Goal: Find specific page/section: Find specific page/section

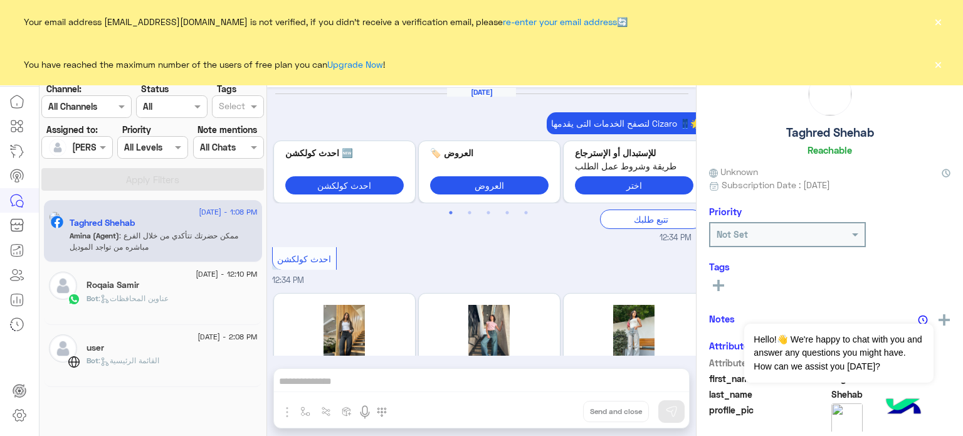
scroll to position [393, 0]
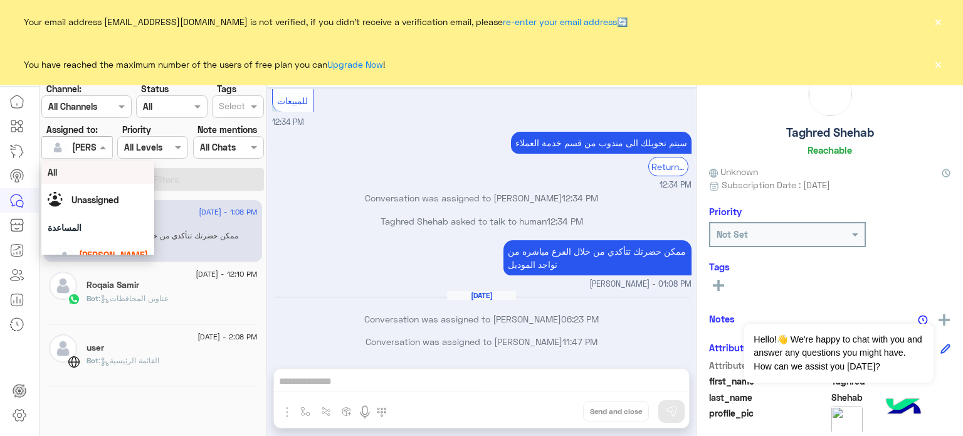
click at [88, 155] on div "[PERSON_NAME]" at bounding box center [72, 147] width 48 height 25
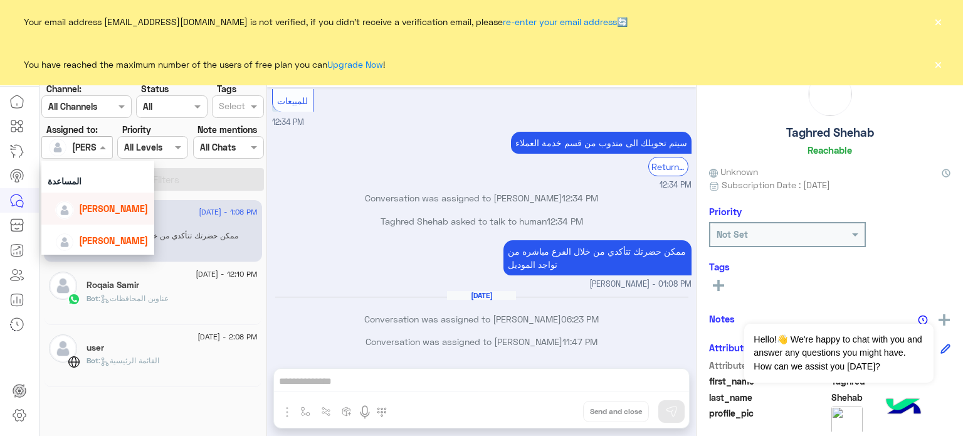
click at [108, 209] on span "[PERSON_NAME]" at bounding box center [113, 208] width 69 height 11
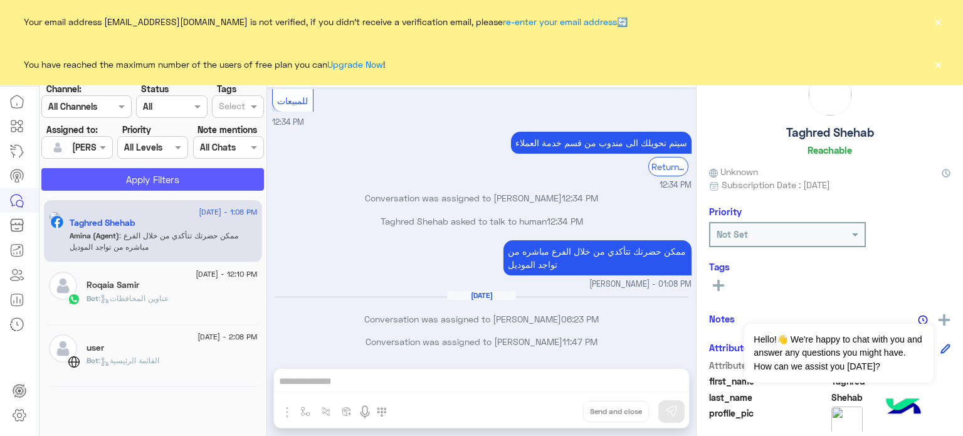
click at [151, 189] on button "Apply Filters" at bounding box center [152, 179] width 223 height 23
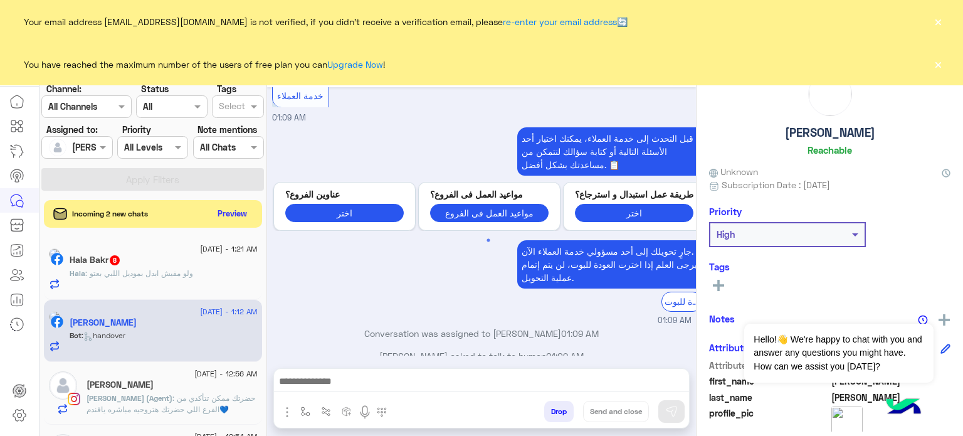
scroll to position [736, 0]
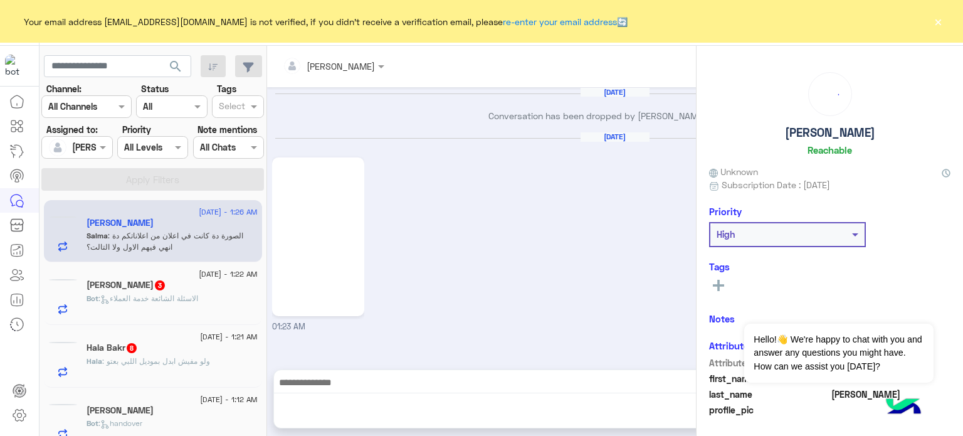
scroll to position [562, 0]
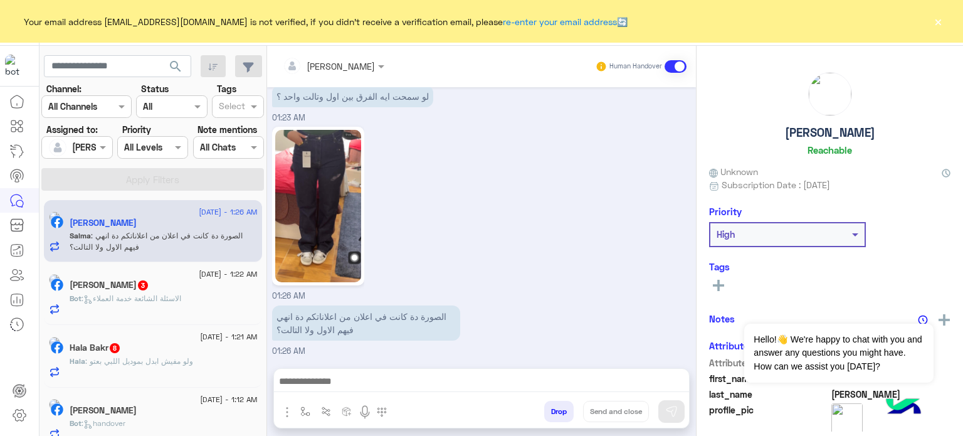
click at [936, 22] on button "×" at bounding box center [938, 21] width 13 height 13
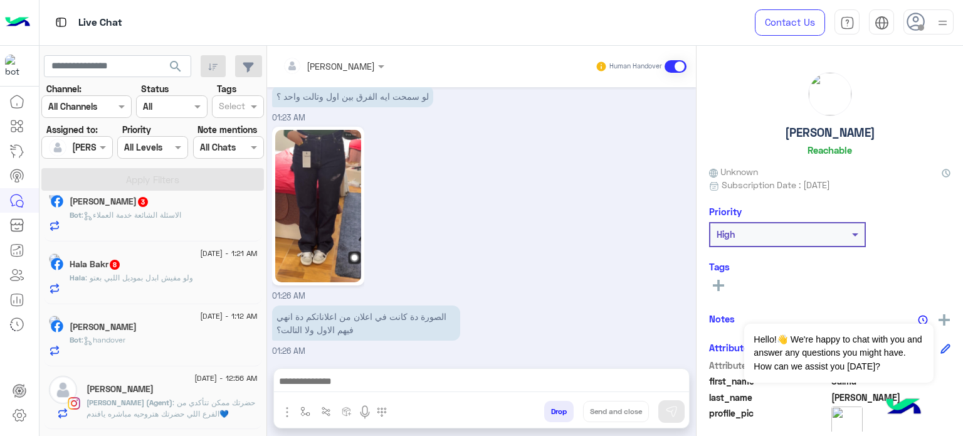
scroll to position [0, 0]
